Goal: Use online tool/utility: Utilize a website feature to perform a specific function

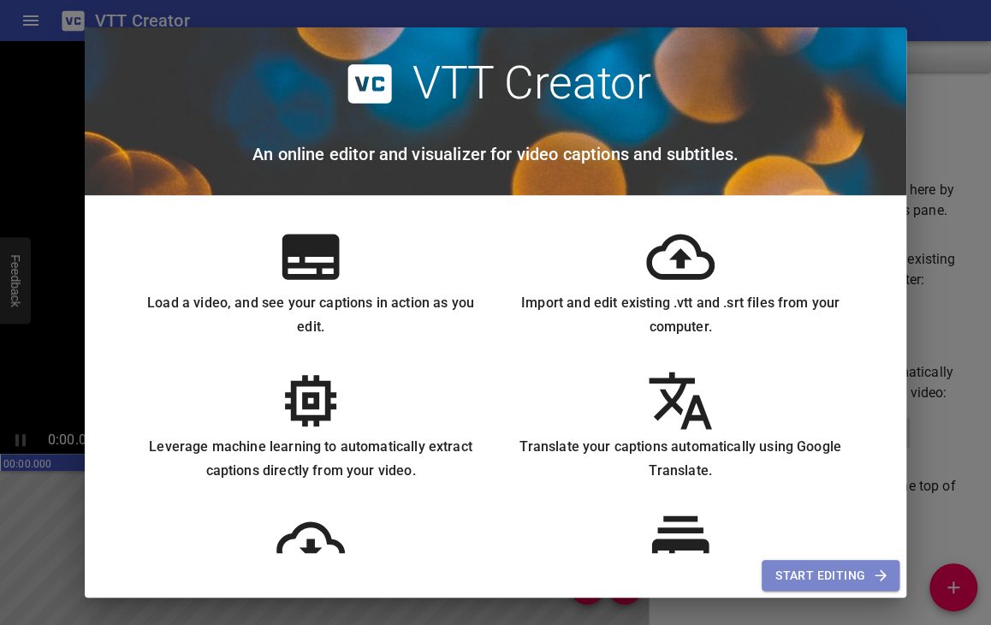
click at [837, 573] on span "Start Editing" at bounding box center [830, 575] width 110 height 21
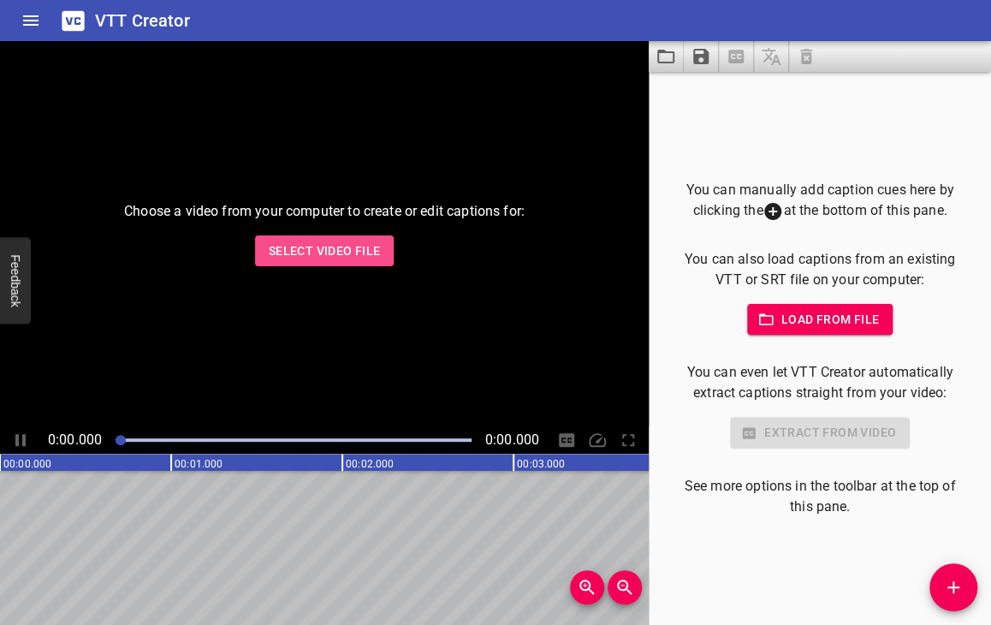
click at [352, 251] on span "Select Video File" at bounding box center [325, 250] width 112 height 21
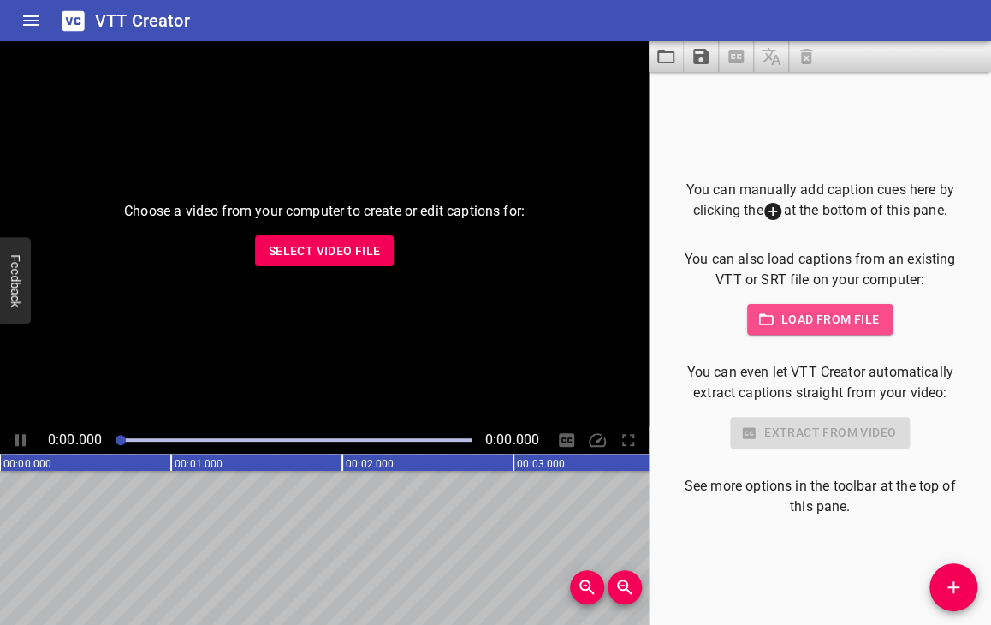
click at [787, 315] on span "Load from file" at bounding box center [820, 319] width 119 height 21
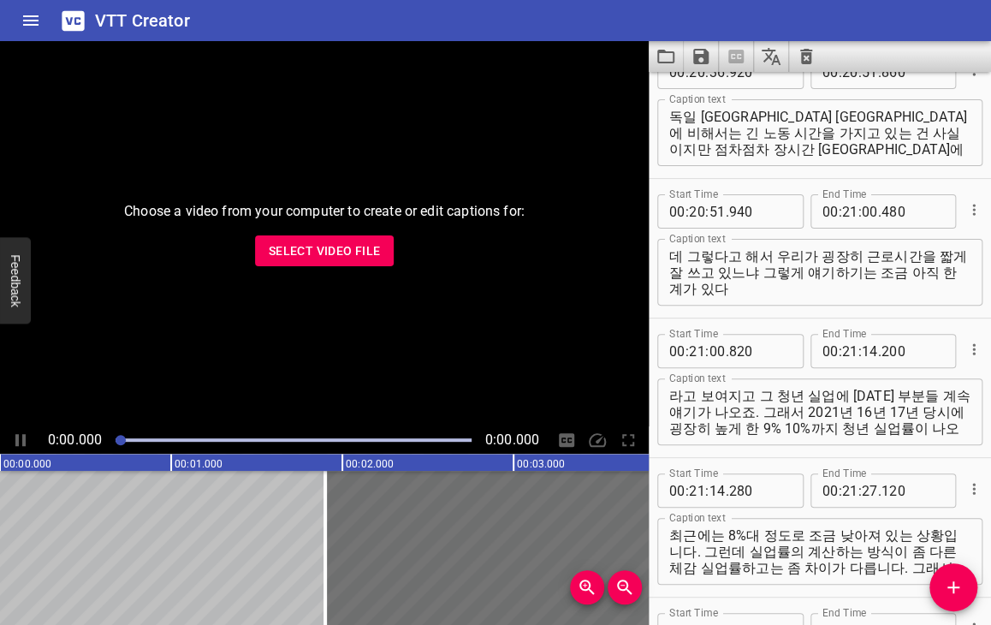
scroll to position [14102, 0]
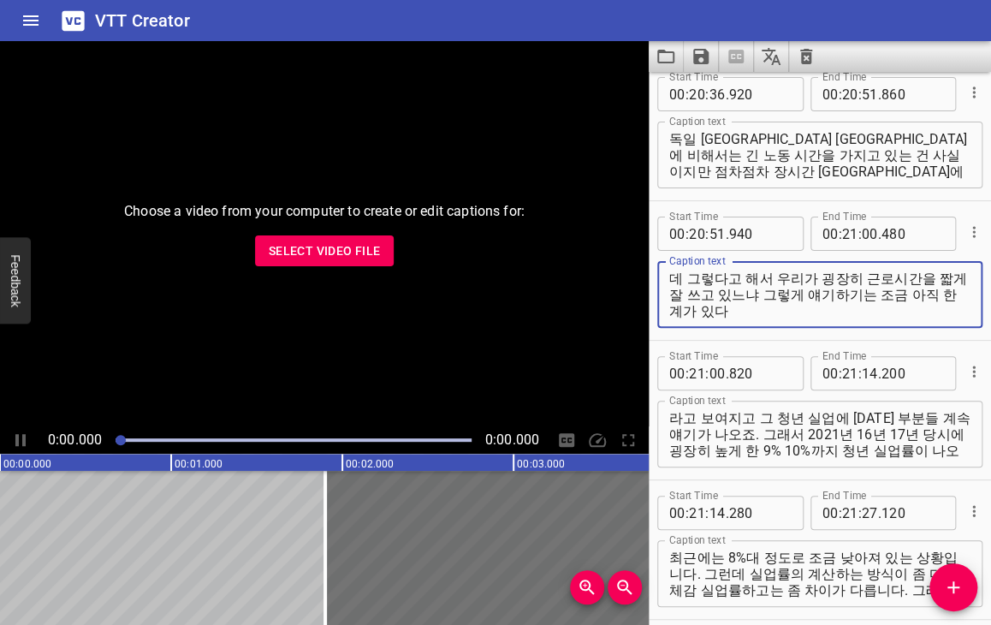
click at [768, 288] on textarea "데 그렇다고 해서 우리가 굉장히 근로시간을 짧게 잘 쓰고 있느냐 그렇게 얘기하기는 조금 아직 한계가 있다" at bounding box center [819, 294] width 301 height 49
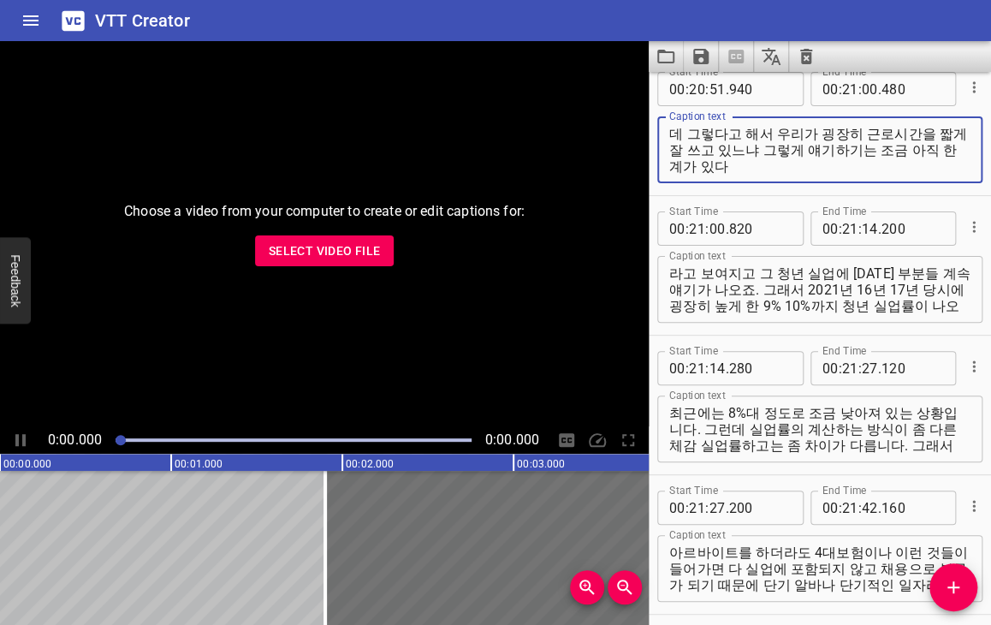
scroll to position [14273, 0]
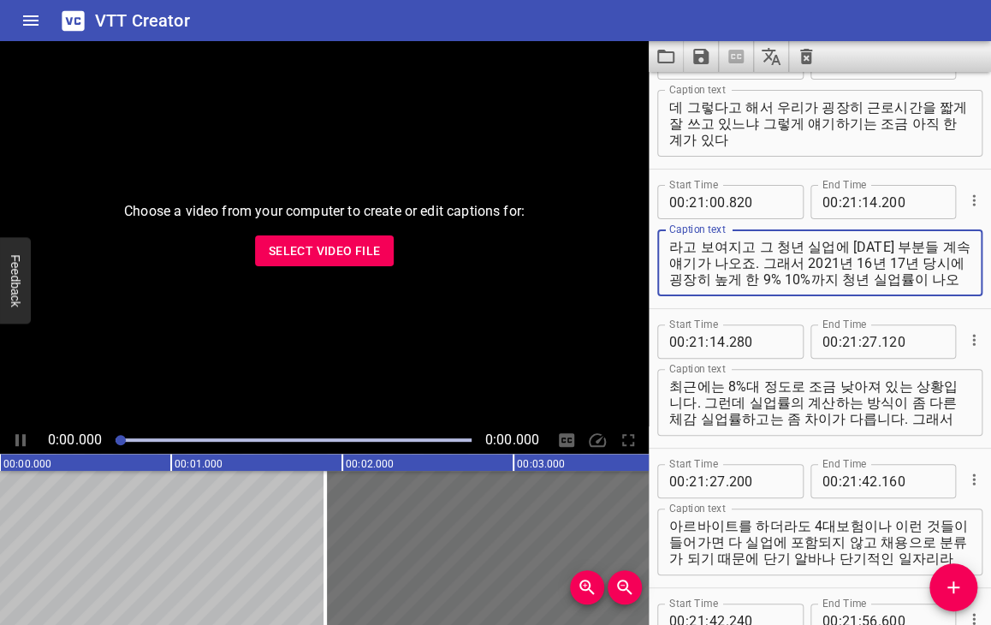
drag, startPoint x: 747, startPoint y: 241, endPoint x: 667, endPoint y: 246, distance: 80.6
click at [667, 246] on div "라고 보여지고 그 청년 실업에 [DATE] 부분들 계속 얘기가 나오죠. 그래서 2021년 16년 17년 당시에 굉장히 높게 한 9% 10%까지…" at bounding box center [819, 262] width 325 height 67
type textarea "그 청년 실업에 [DATE] 부분들 계속 얘기가 나오죠. 그래서 2021년 16년 17년 당시에 굉장히 높게 한 9% 10%까지 청년 실업률이…"
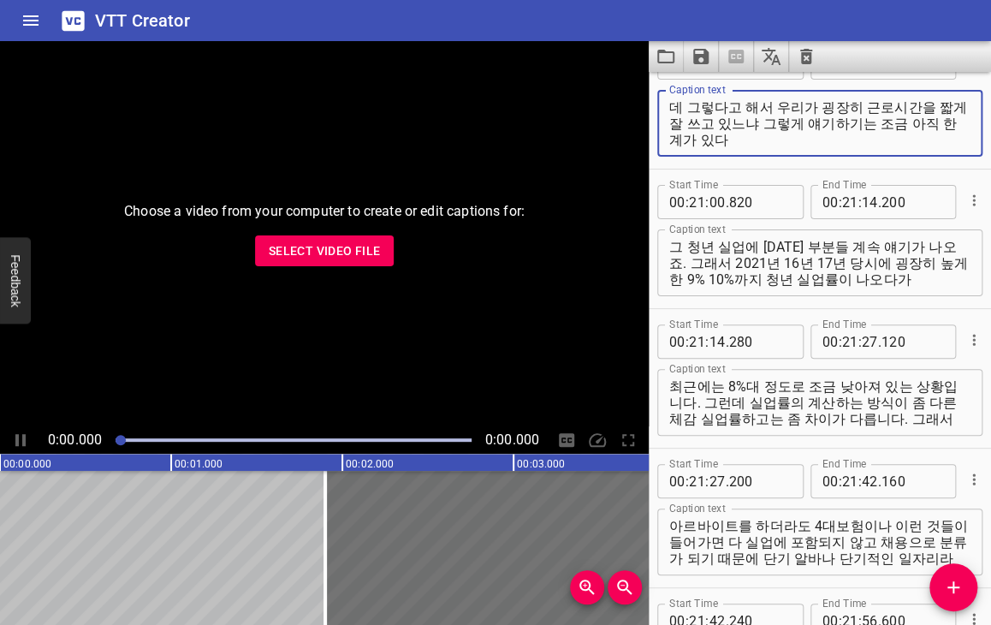
drag, startPoint x: 751, startPoint y: 140, endPoint x: 759, endPoint y: 145, distance: 8.8
click at [754, 143] on textarea "데 그렇다고 해서 우리가 굉장히 근로시간을 짧게 잘 쓰고 있느냐 그렇게 얘기하기는 조금 아직 한계가 있다" at bounding box center [819, 123] width 301 height 49
paste textarea "라고 보여지고"
type textarea "데 그렇다고 해서 우리가 굉장히 근로시간을 짧게 잘 쓰고 있느냐 그렇게 얘기하기는 조금 아직 한계가 있다 라고 보여지고"
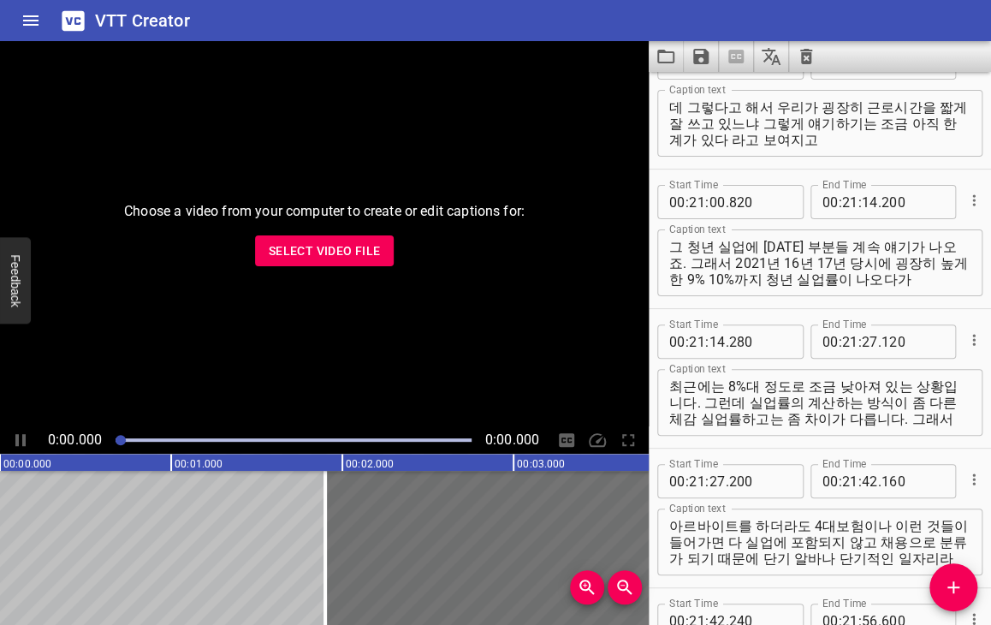
click at [548, 458] on text "00:03.000" at bounding box center [541, 464] width 48 height 12
drag, startPoint x: 451, startPoint y: 459, endPoint x: 414, endPoint y: 460, distance: 36.8
drag, startPoint x: 414, startPoint y: 460, endPoint x: 555, endPoint y: 423, distance: 146.1
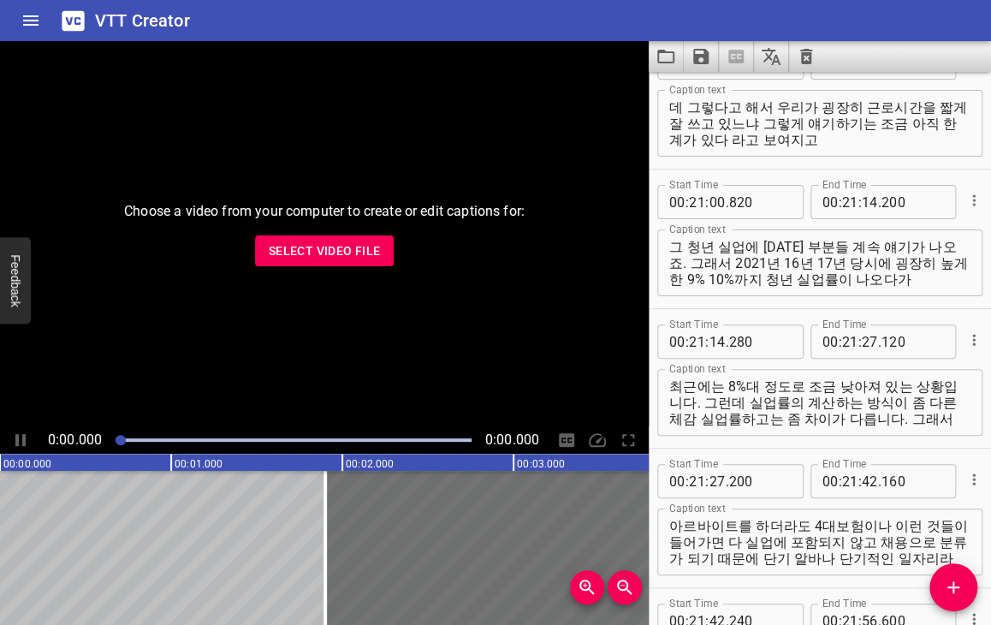
click at [969, 206] on div "Start Time 00 : 21 : 00 . 820 Start Time End Time 00 : 21 : 14 . 200 End Time C…" at bounding box center [820, 238] width 342 height 139
click at [965, 201] on icon "Cue Options" at bounding box center [973, 200] width 17 height 17
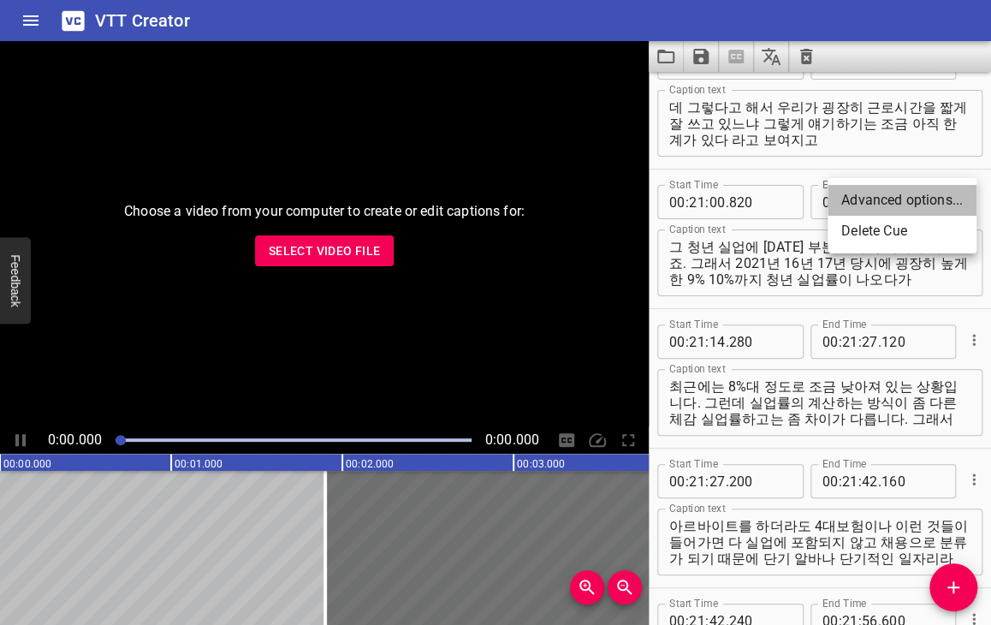
click at [928, 203] on li "Advanced options..." at bounding box center [902, 200] width 149 height 31
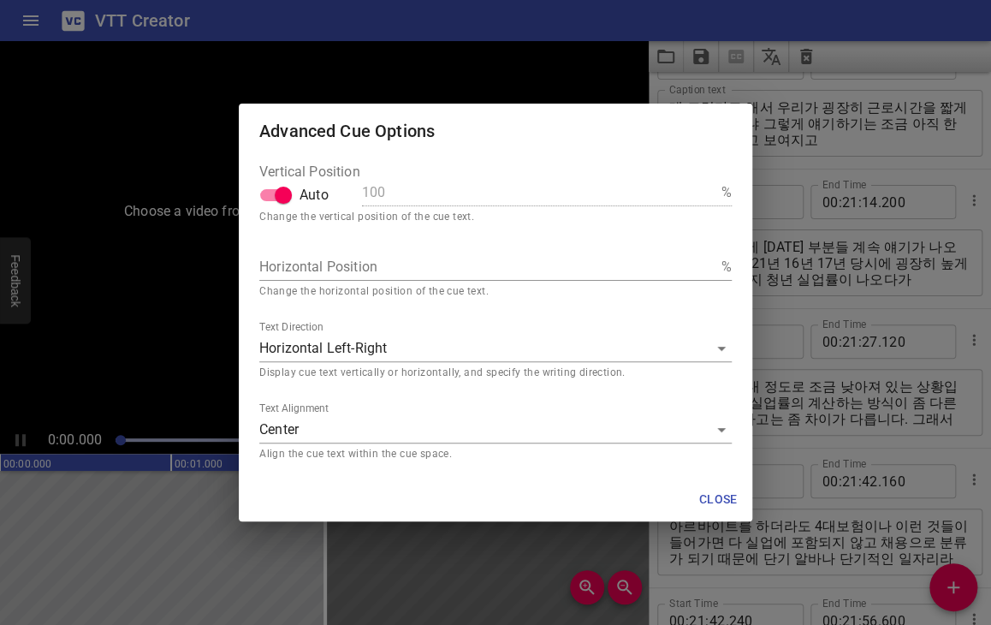
click at [722, 174] on div "100 %" at bounding box center [547, 189] width 370 height 48
click at [531, 175] on div "100 %" at bounding box center [547, 189] width 370 height 48
click at [272, 201] on input "Auto" at bounding box center [283, 195] width 98 height 33
checkbox input "false"
drag, startPoint x: 417, startPoint y: 186, endPoint x: 335, endPoint y: 199, distance: 82.4
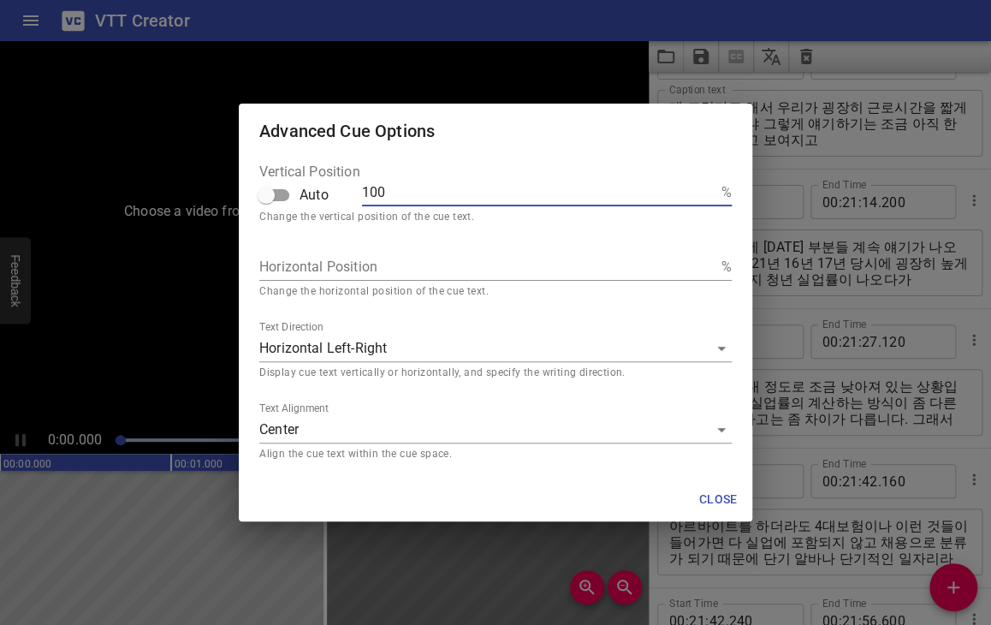
click at [335, 199] on div "Vertical Position Auto 100 %" at bounding box center [495, 189] width 472 height 48
type input "3"
type input "30"
drag, startPoint x: 793, startPoint y: 293, endPoint x: 803, endPoint y: 291, distance: 9.6
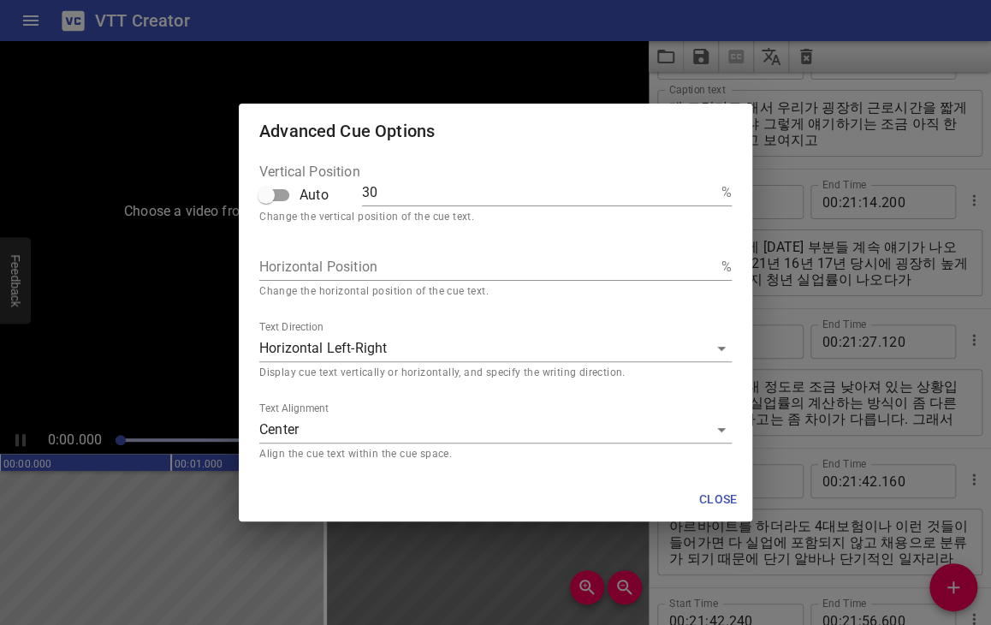
click at [799, 292] on div "Advanced Cue Options Vertical Position Auto 30 % Change the vertical position o…" at bounding box center [495, 312] width 991 height 625
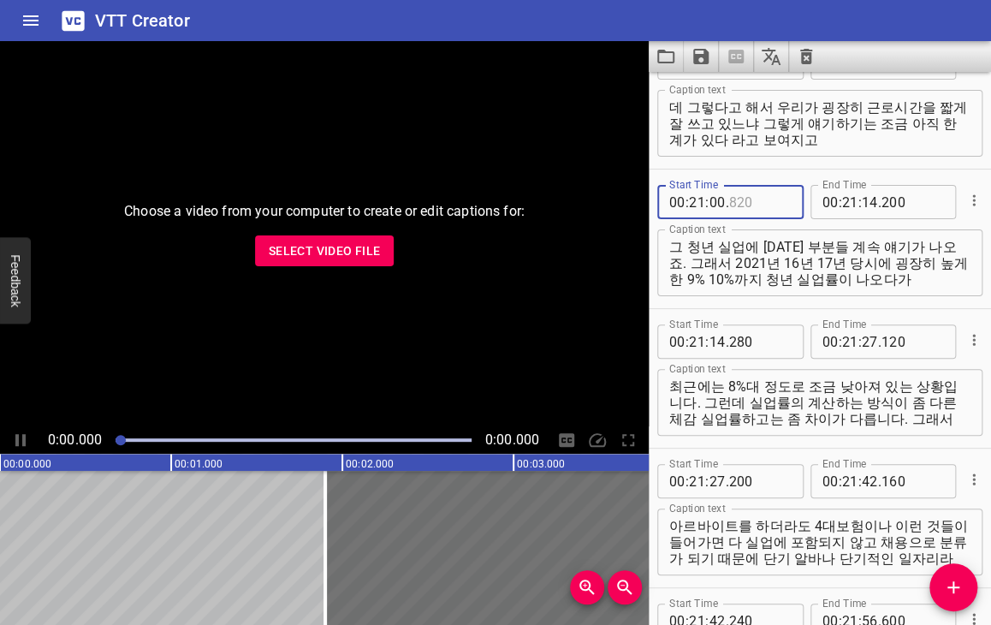
click at [766, 204] on input "number" at bounding box center [759, 202] width 62 height 34
type input "820"
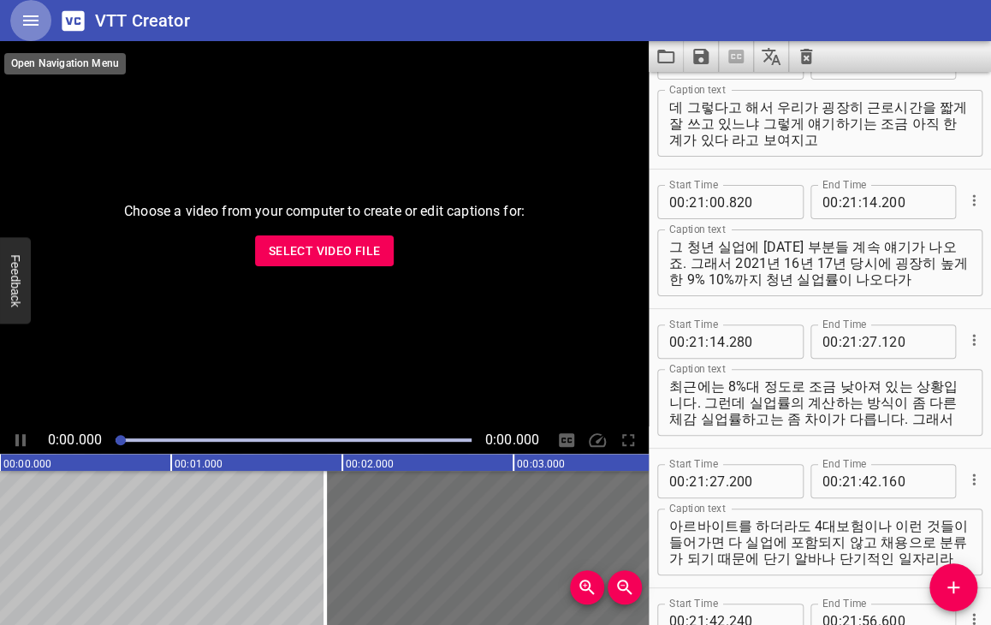
click at [38, 20] on icon "Home" at bounding box center [30, 20] width 15 height 10
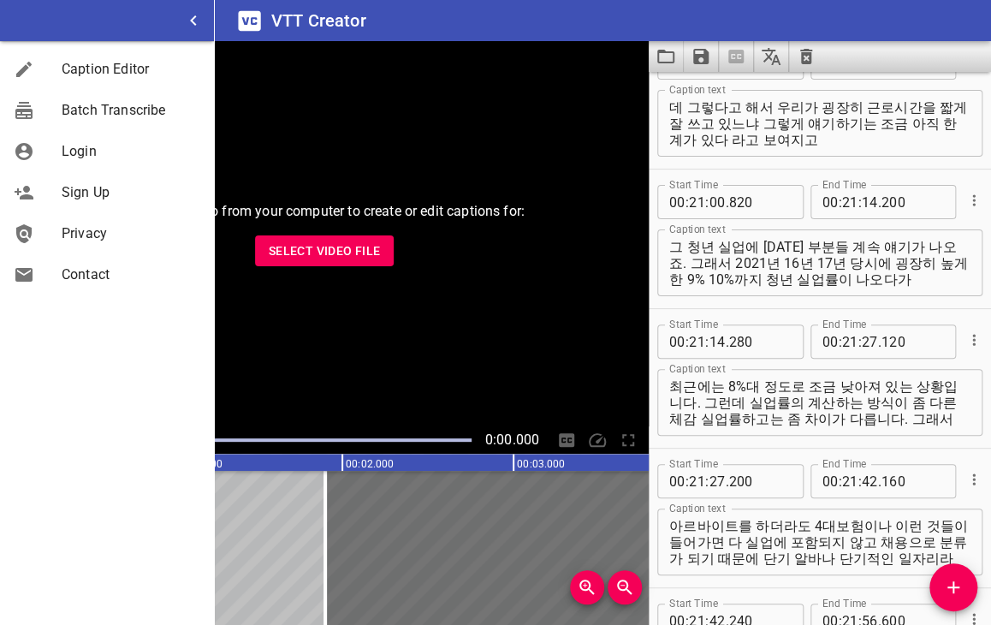
click at [133, 62] on span "Caption Editor" at bounding box center [131, 69] width 139 height 21
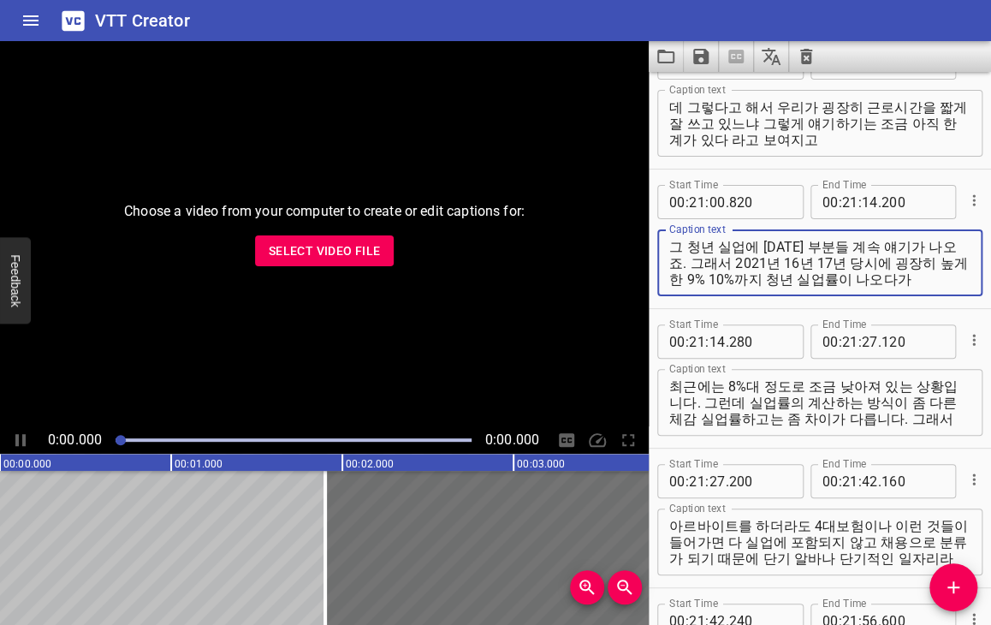
click at [733, 258] on textarea "그 청년 실업에 [DATE] 부분들 계속 얘기가 나오죠. 그래서 2021년 16년 17년 당시에 굉장히 높게 한 9% 10%까지 청년 실업률이…" at bounding box center [819, 263] width 301 height 49
click at [733, 260] on textarea "그 청년 실업에 [DATE] 부분들 계속 얘기가 나오죠. 그래서 2021년 16년 17년 당시에 굉장히 높게 한 9% 10%까지 청년 실업률이…" at bounding box center [819, 263] width 301 height 49
click at [688, 237] on div "그 청년 실업에 [DATE] 부분들 계속 얘기가 나오죠. 그래서 2021년 16년 17년 당시에 굉장히 높게 한 9% 10%까지 청년 실업률이…" at bounding box center [819, 262] width 325 height 67
click at [698, 245] on textarea "그 청년 실업에 [DATE] 부분들 계속 얘기가 나오죠. 그래서 2021년 16년 17년 당시에 굉장히 높게 한 9% 10%까지 청년 실업률이…" at bounding box center [819, 263] width 301 height 49
click at [692, 244] on textarea "그 청년 실업에 [DATE] 부분들 계속 얘기가 나오죠. 그래서 2021년 16년 17년 당시에 굉장히 높게 한 9% 10%까지 청년 실업률이…" at bounding box center [819, 263] width 301 height 49
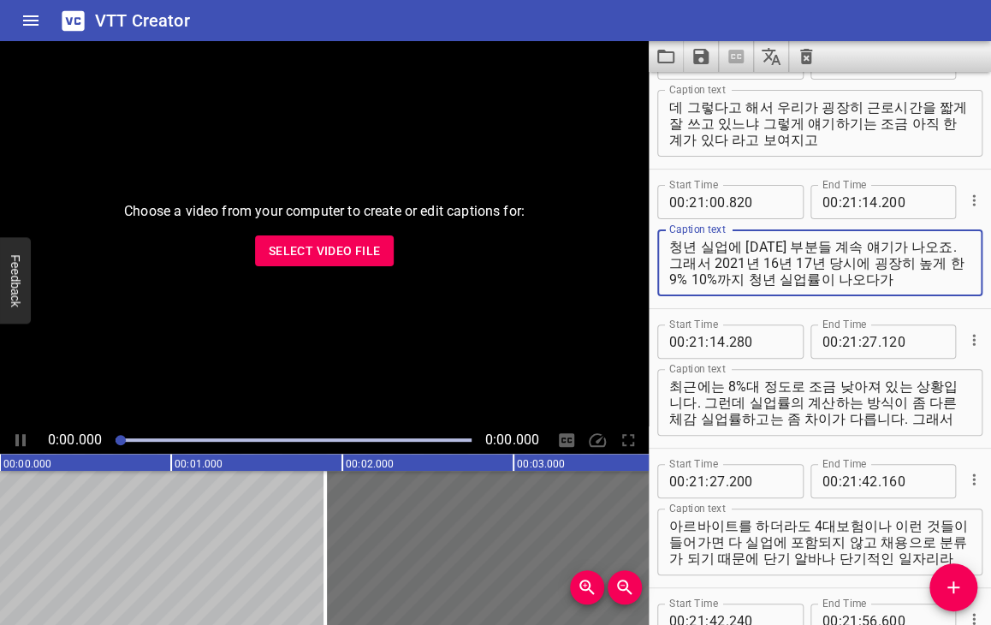
click at [798, 258] on textarea "청년 실업에 [DATE] 부분들 계속 얘기가 나오죠. 그래서 2021년 16년 17년 당시에 굉장히 높게 한 9% 10%까지 청년 실업률이 나…" at bounding box center [819, 263] width 301 height 49
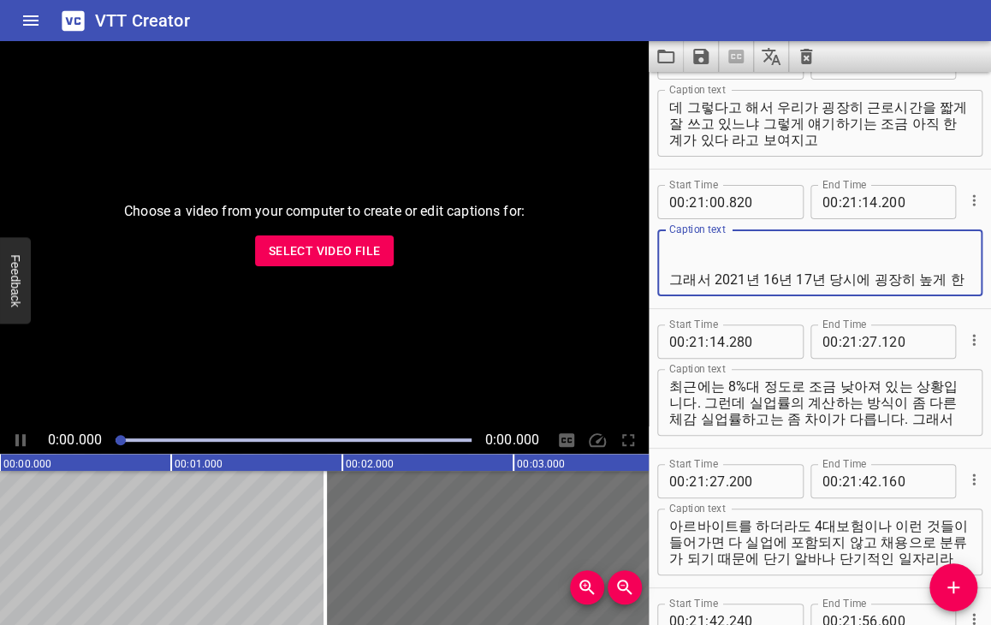
type textarea "청년 실업에 [DATE] 부분들 계속 얘기가 나오죠. 그래서 2021년 16년 17년 당시에 굉장히 높게 한 9% 10%까지 청년 실업률이 나…"
